Goal: Information Seeking & Learning: Learn about a topic

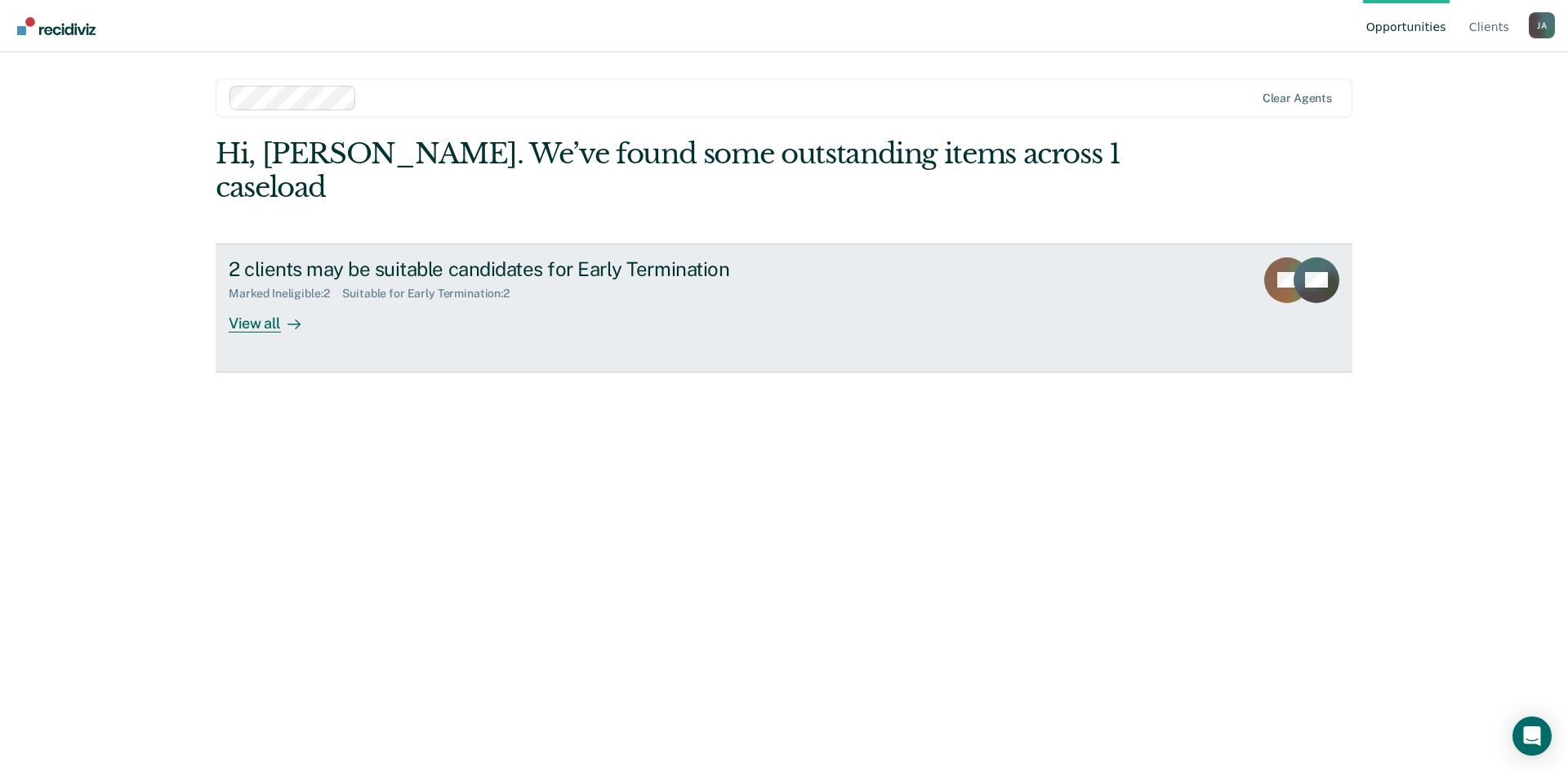
click at [270, 301] on div "View all" at bounding box center [274, 317] width 91 height 32
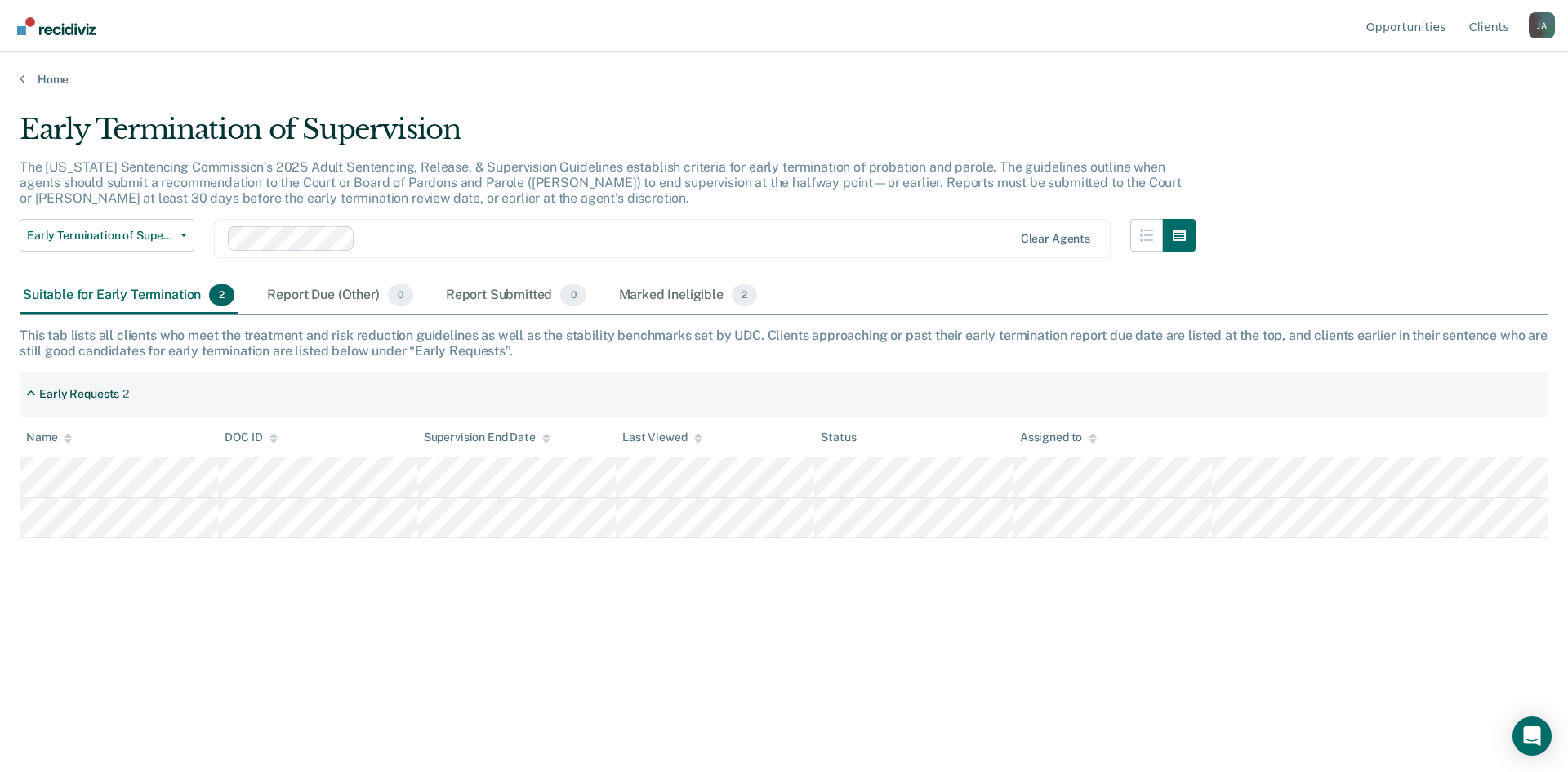
click at [1011, 628] on div "Early Termination of Supervision The [US_STATE] Sentencing Commission’s 2025 Ad…" at bounding box center [783, 380] width 1528 height 537
